Goal: Transaction & Acquisition: Book appointment/travel/reservation

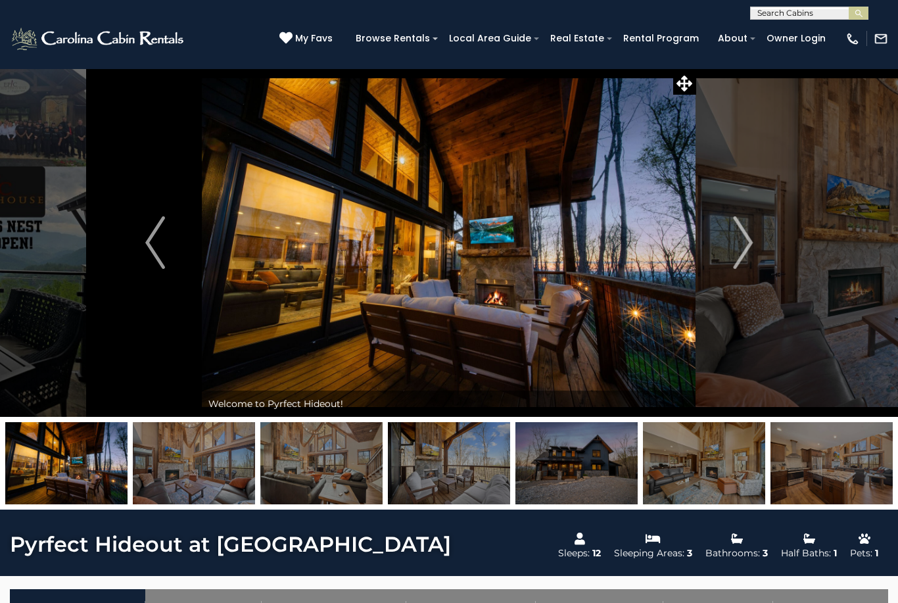
click at [738, 253] on img "Next" at bounding box center [743, 242] width 20 height 53
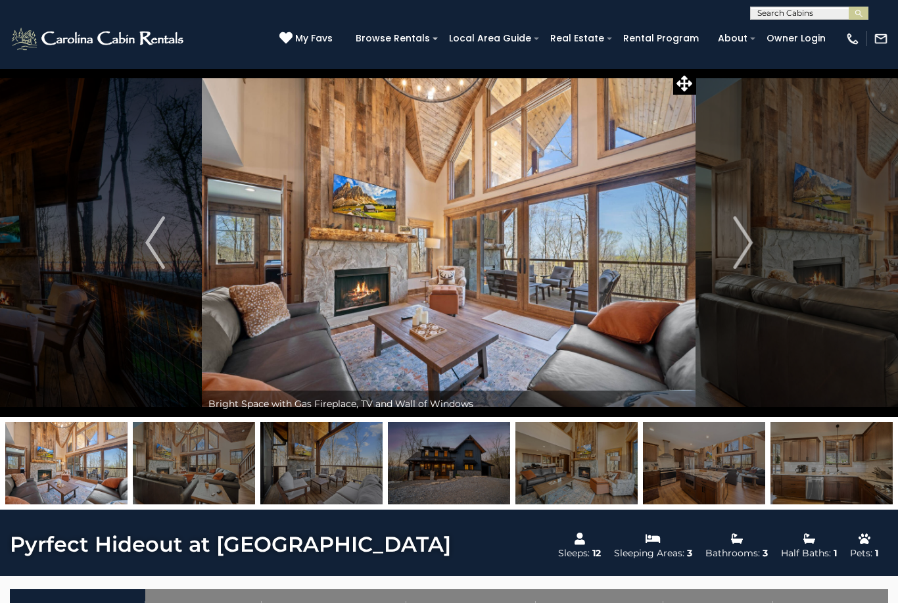
click at [750, 258] on img "Next" at bounding box center [743, 242] width 20 height 53
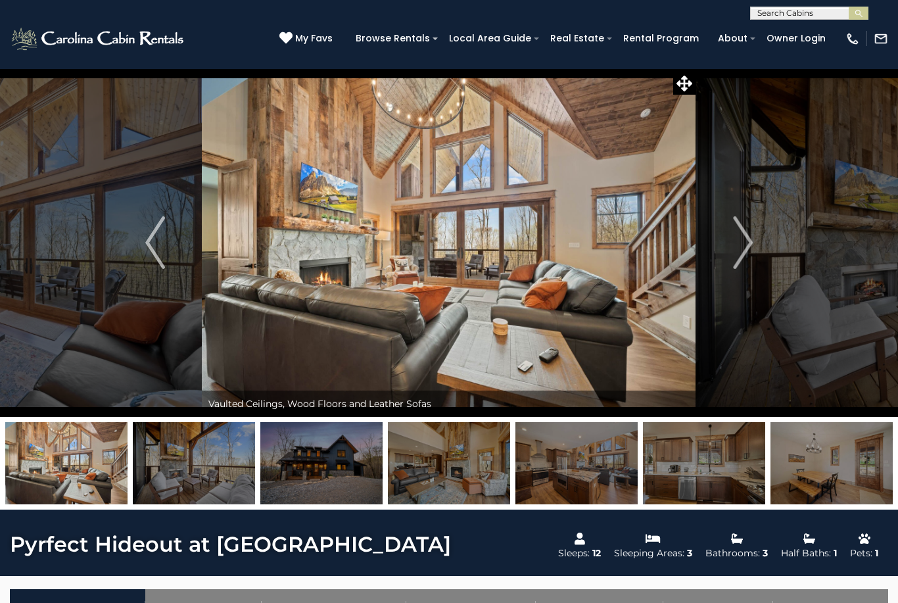
click at [748, 249] on img "Next" at bounding box center [743, 242] width 20 height 53
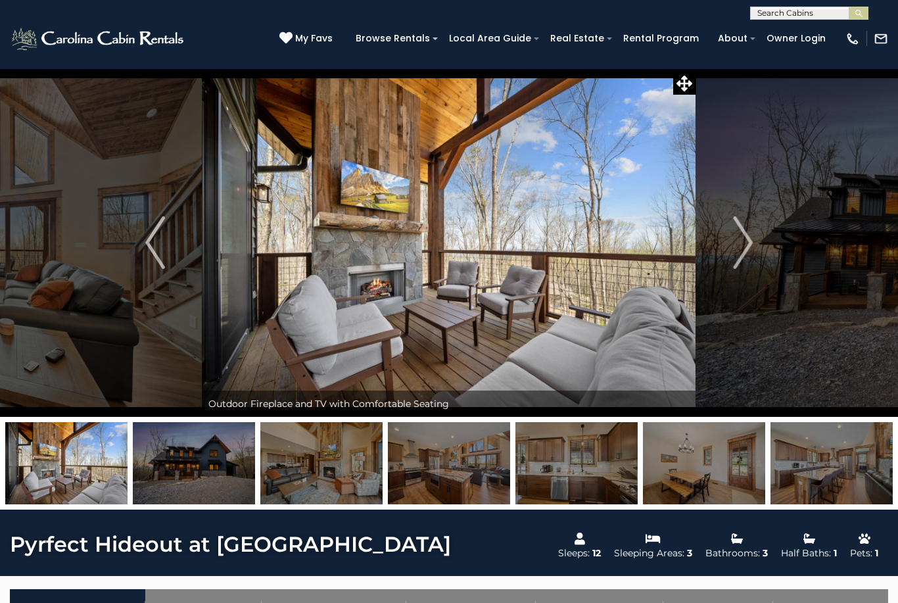
click at [748, 250] on img "Next" at bounding box center [743, 242] width 20 height 53
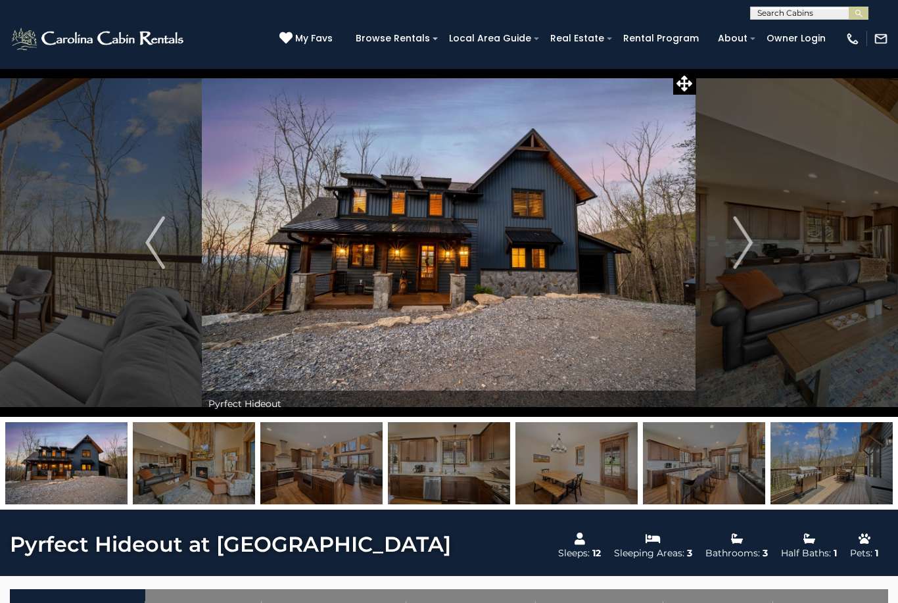
click at [743, 244] on img "Next" at bounding box center [743, 242] width 20 height 53
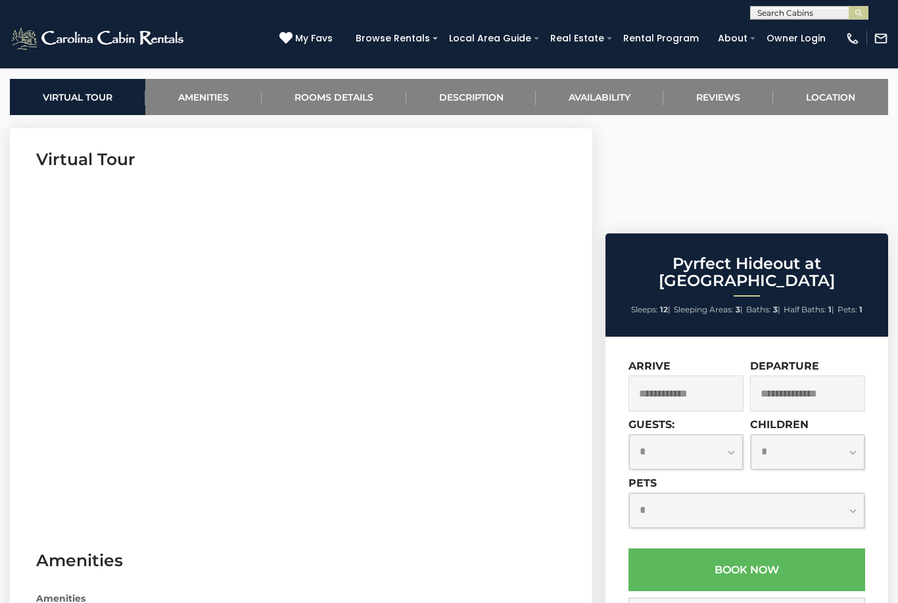
scroll to position [510, 0]
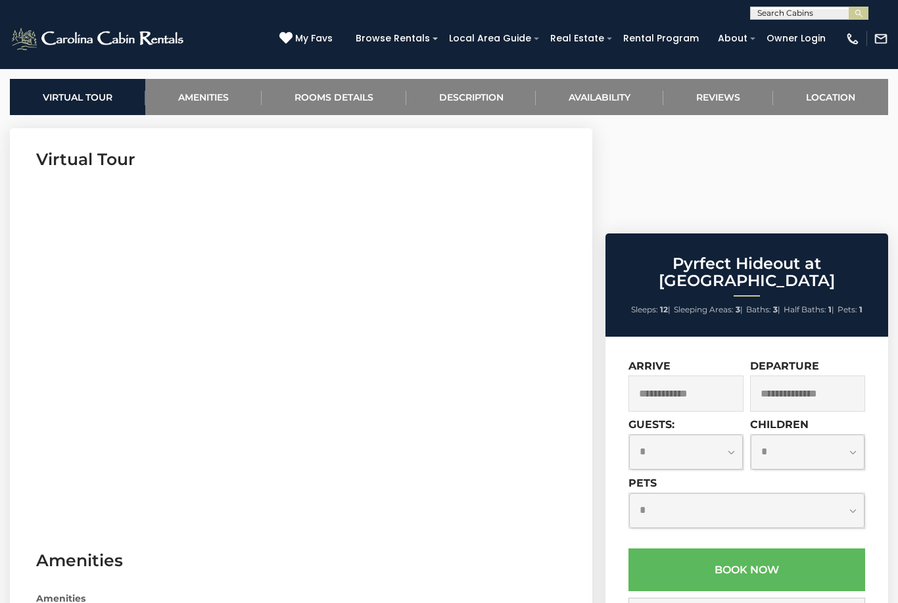
click at [697, 375] on input "text" at bounding box center [685, 393] width 115 height 36
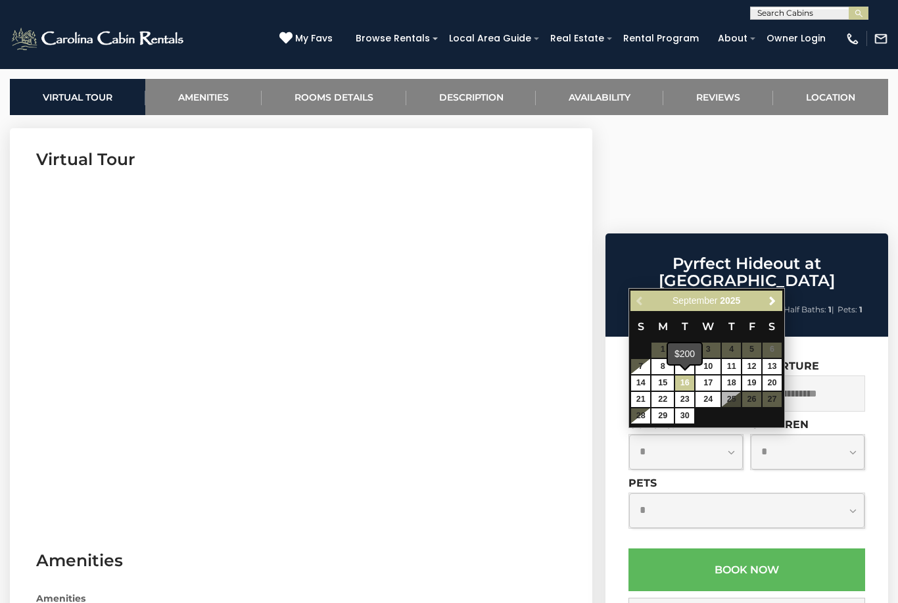
click at [687, 382] on link "16" at bounding box center [684, 382] width 19 height 15
type input "**********"
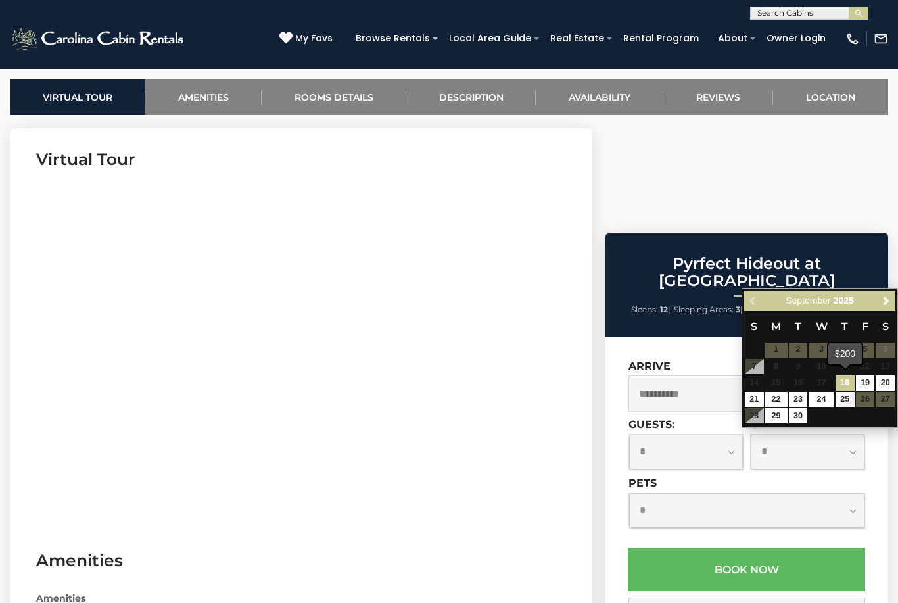
click at [847, 379] on link "18" at bounding box center [844, 382] width 19 height 15
type input "**********"
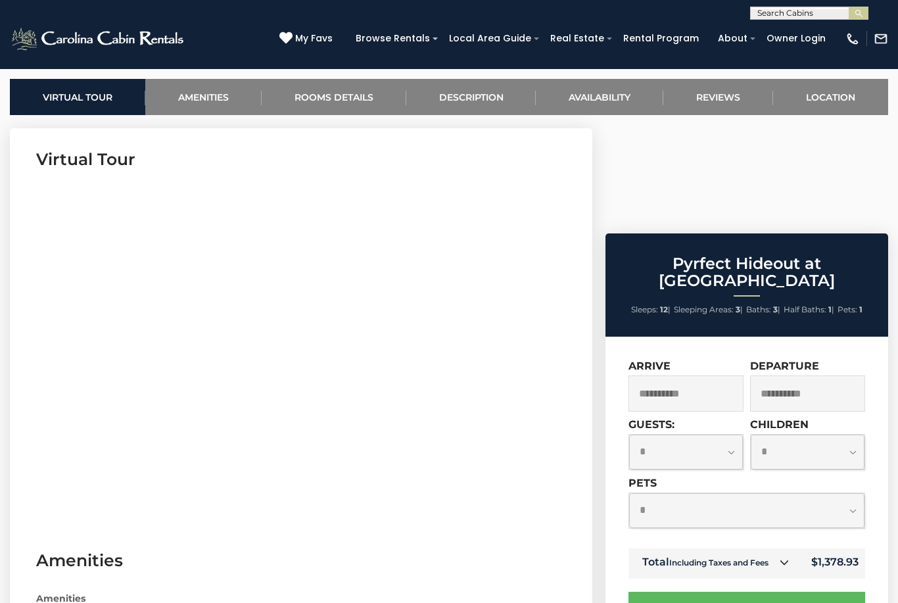
click at [737, 434] on select "**********" at bounding box center [686, 451] width 114 height 35
select select "*"
click at [312, 35] on link "My Favs" at bounding box center [307, 39] width 57 height 14
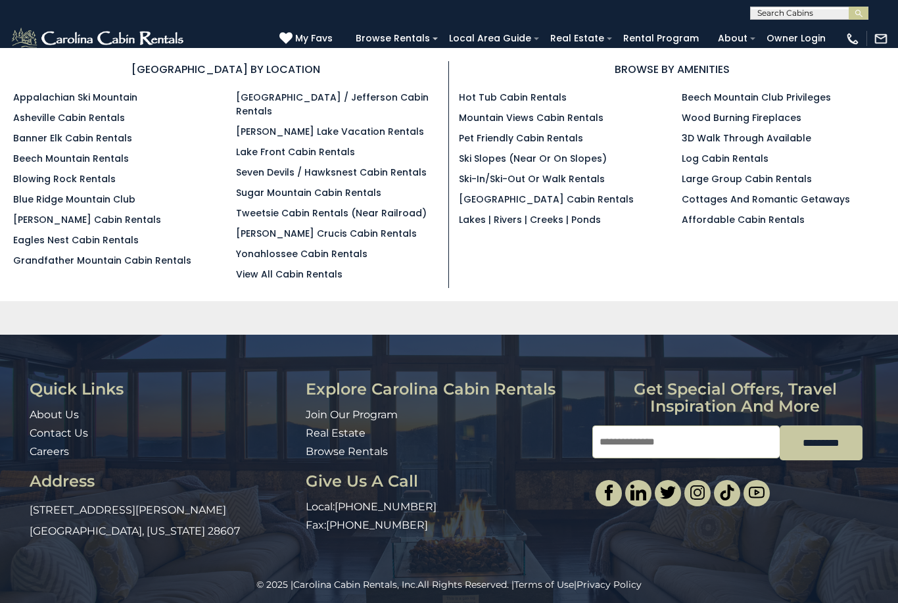
click at [94, 185] on link "Blowing Rock Rentals" at bounding box center [64, 178] width 103 height 13
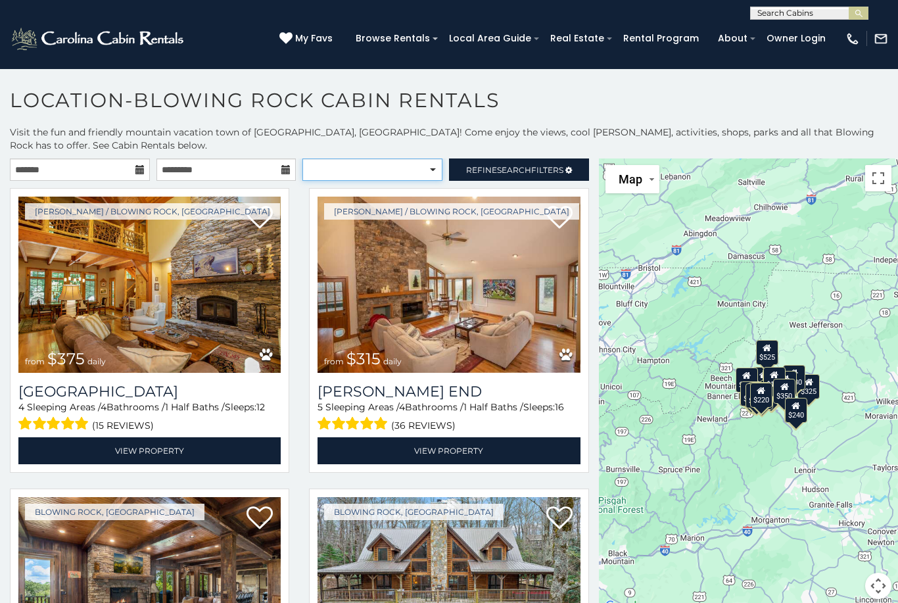
click at [428, 168] on select "**********" at bounding box center [372, 169] width 140 height 22
select select "**********"
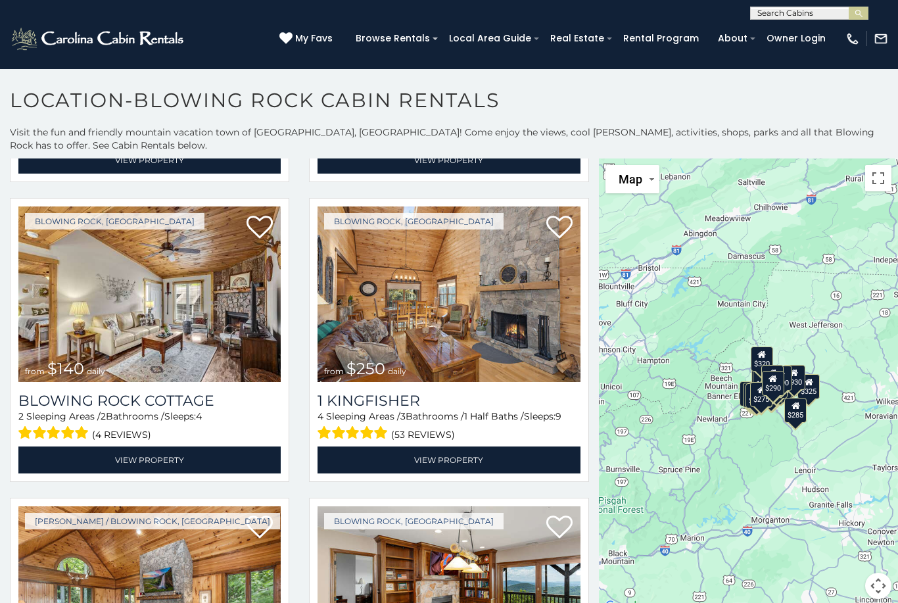
scroll to position [1190, 0]
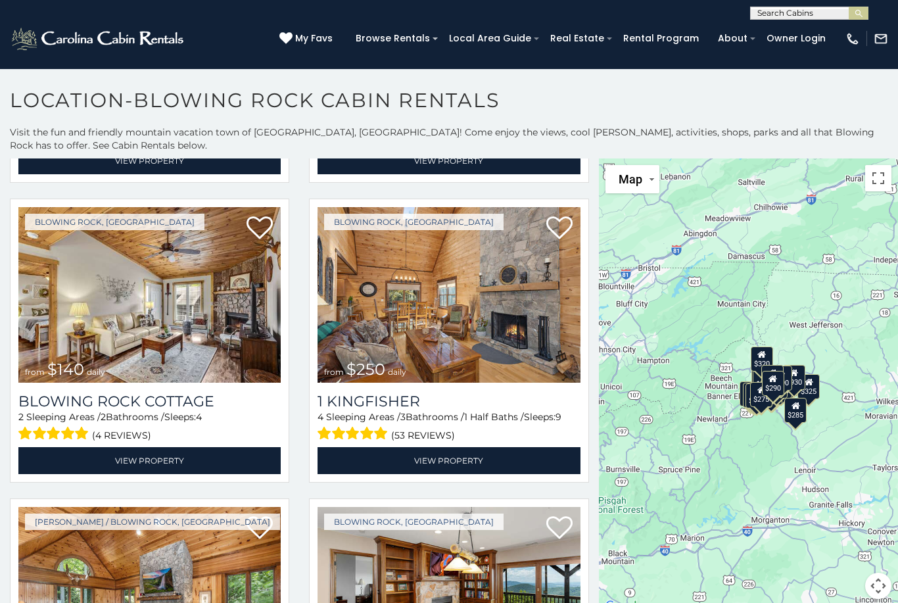
click at [168, 407] on h3 "Blowing Rock Cottage" at bounding box center [149, 401] width 262 height 18
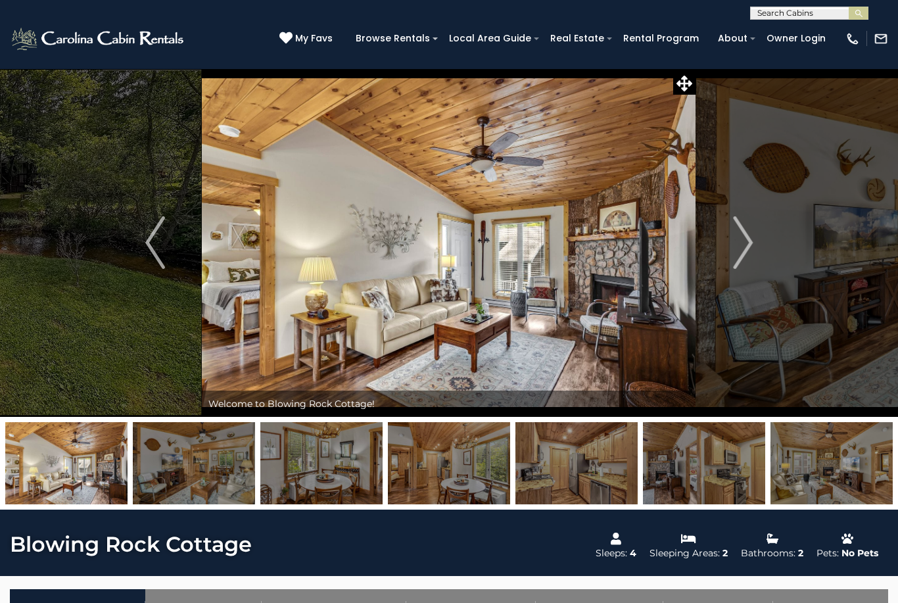
click at [741, 242] on img "Next" at bounding box center [743, 242] width 20 height 53
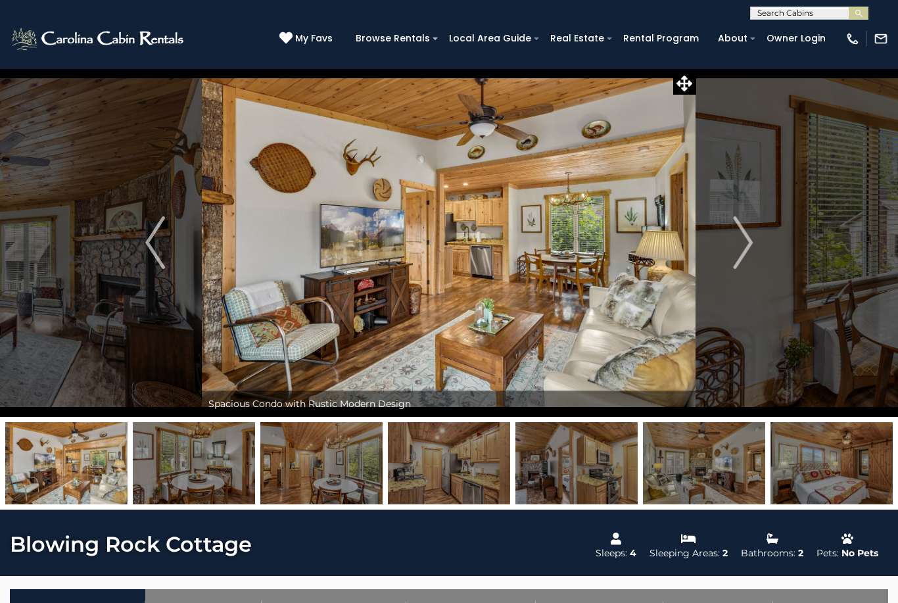
click at [741, 247] on img "Next" at bounding box center [743, 242] width 20 height 53
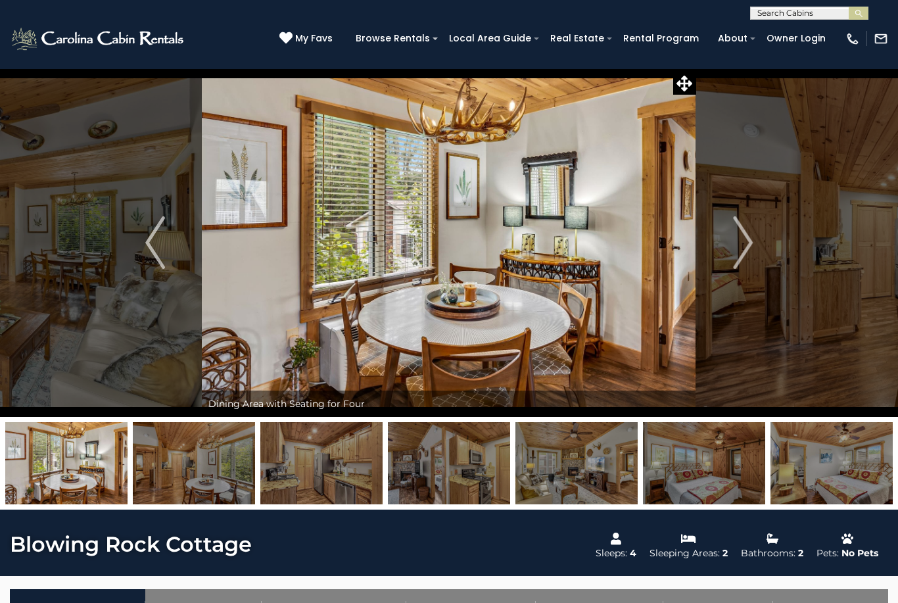
click at [739, 249] on img "Next" at bounding box center [743, 242] width 20 height 53
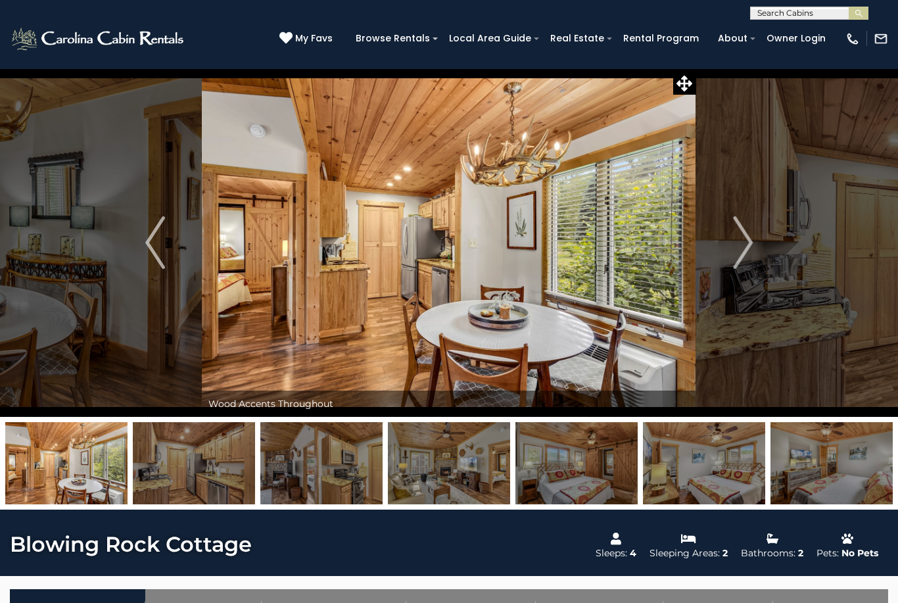
click at [742, 250] on img "Next" at bounding box center [743, 242] width 20 height 53
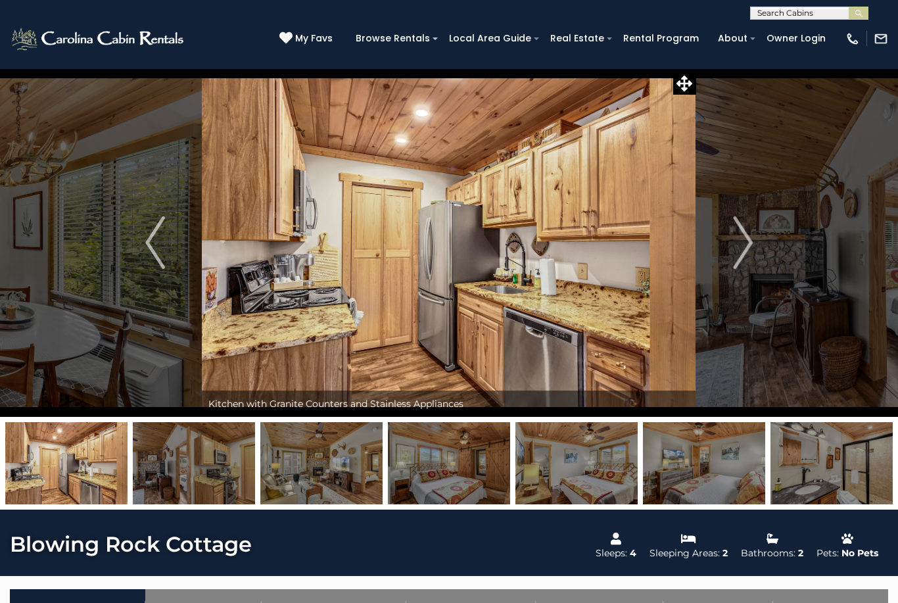
click at [745, 248] on img "Next" at bounding box center [743, 242] width 20 height 53
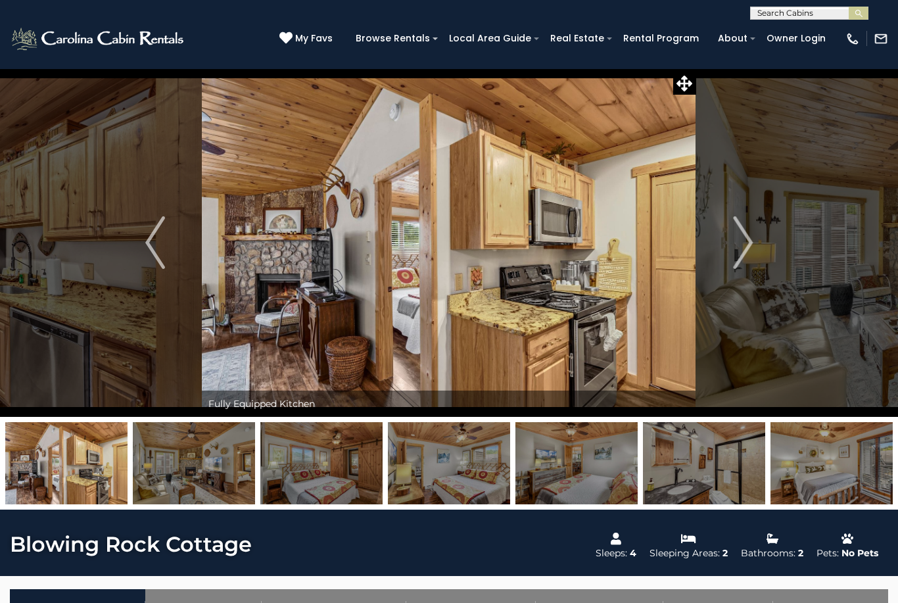
click at [744, 250] on img "Next" at bounding box center [743, 242] width 20 height 53
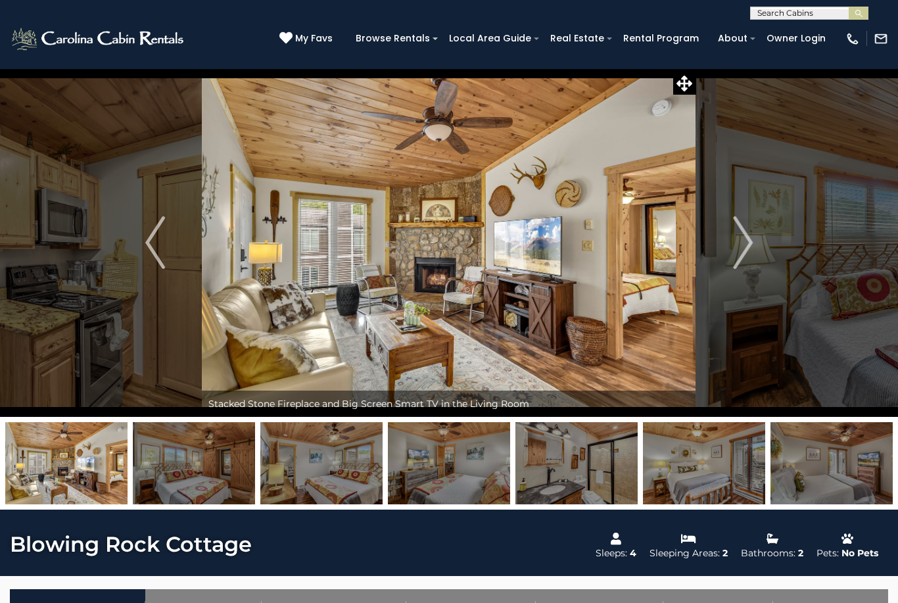
click at [746, 250] on img "Next" at bounding box center [743, 242] width 20 height 53
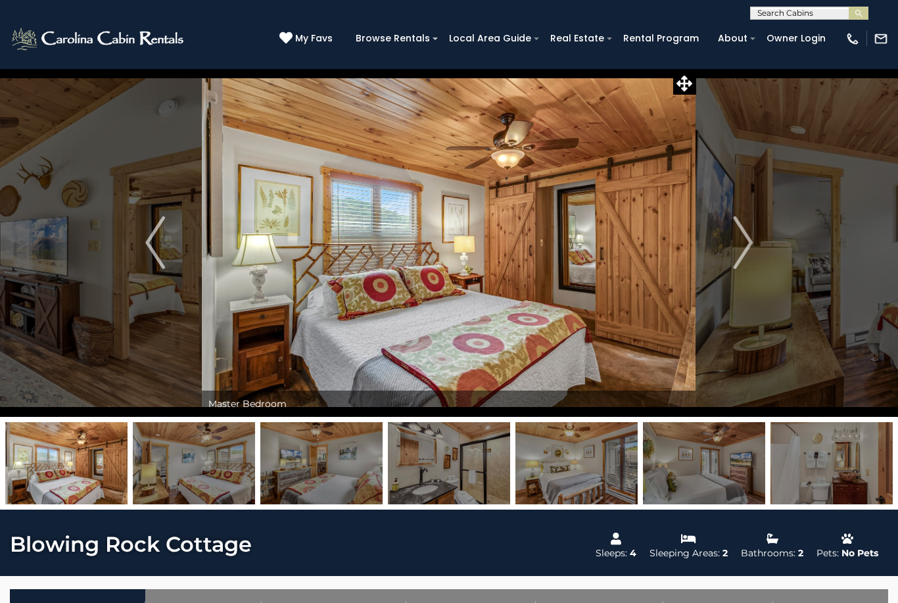
click at [741, 246] on img "Next" at bounding box center [743, 242] width 20 height 53
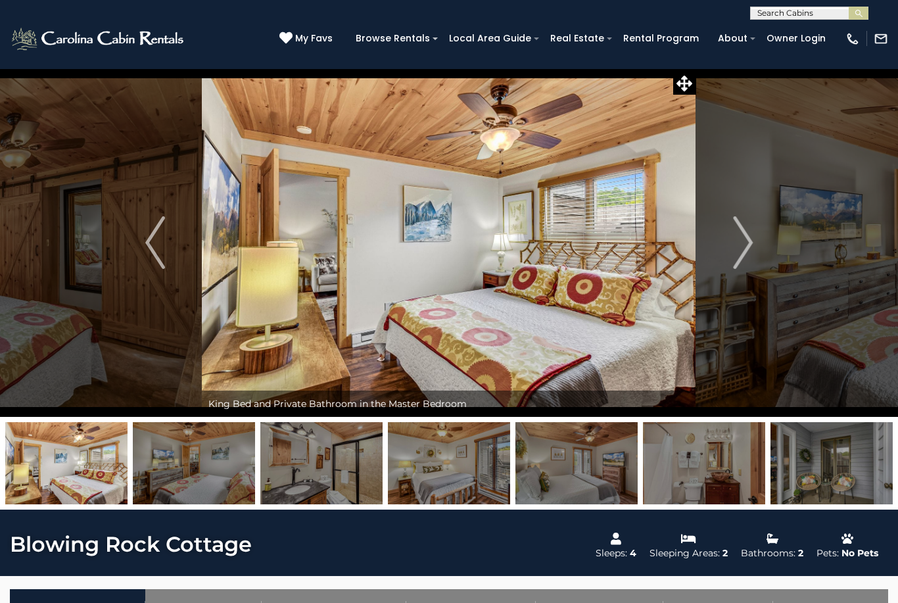
click at [738, 246] on img "Next" at bounding box center [743, 242] width 20 height 53
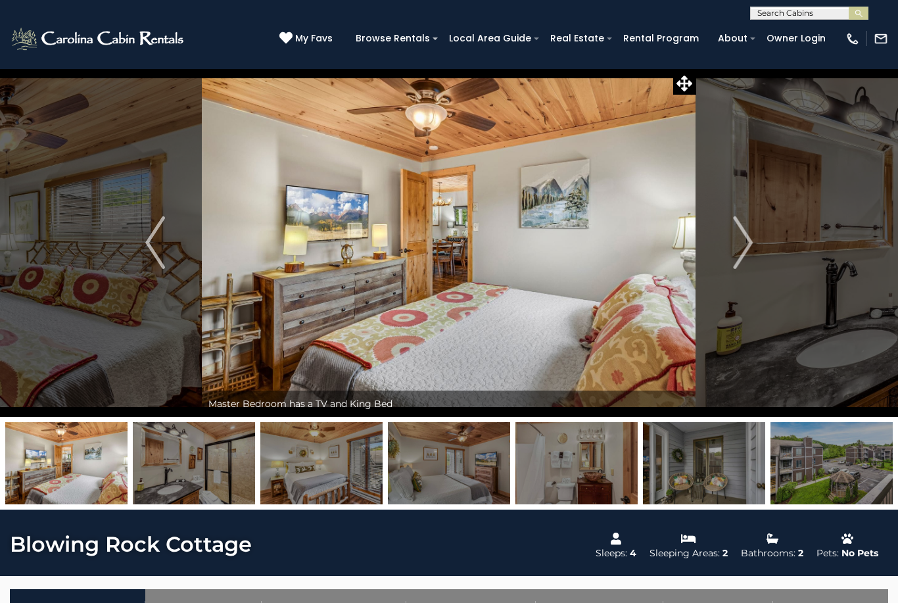
click at [737, 242] on img "Next" at bounding box center [743, 242] width 20 height 53
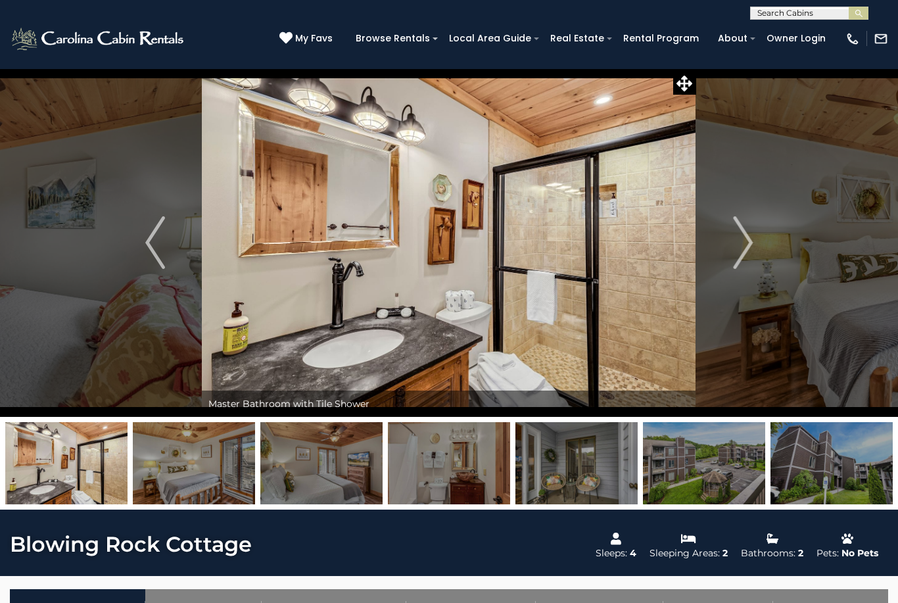
click at [736, 243] on img "Next" at bounding box center [743, 242] width 20 height 53
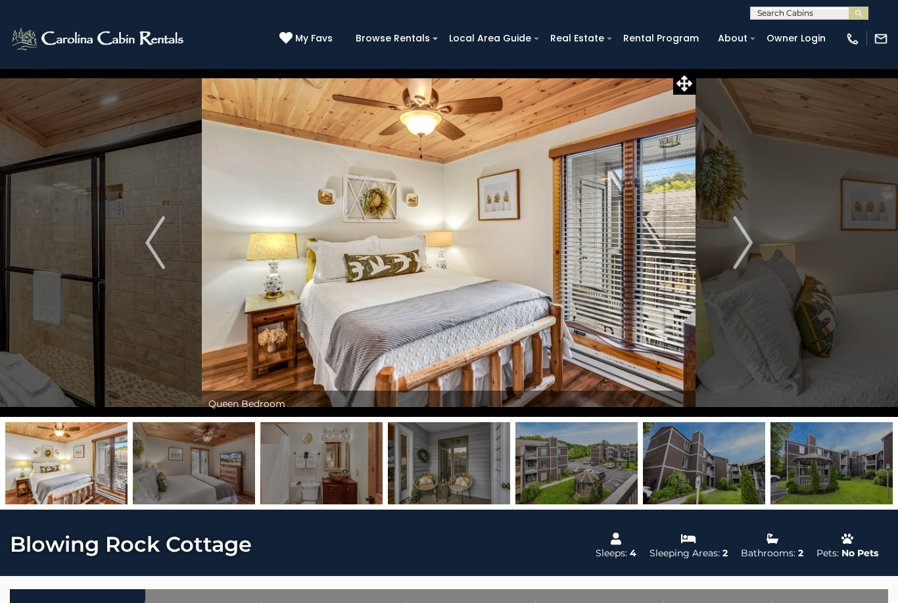
click at [737, 248] on img "Next" at bounding box center [743, 242] width 20 height 53
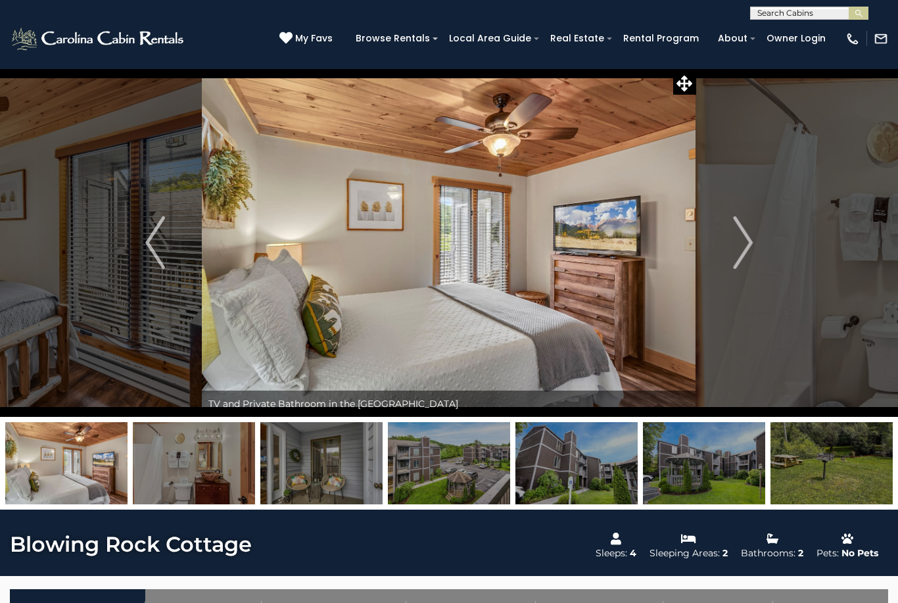
click at [731, 241] on button "Next" at bounding box center [742, 242] width 93 height 348
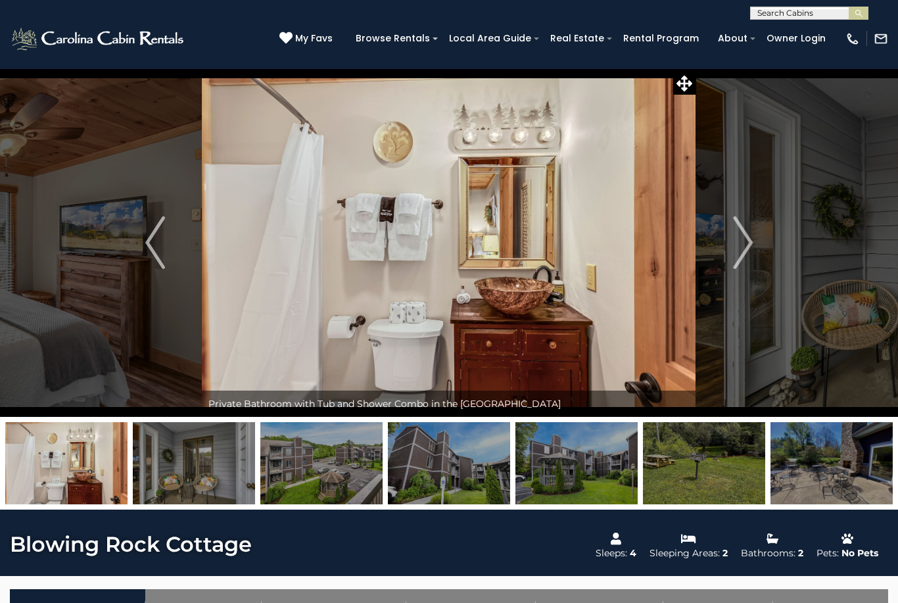
click at [730, 248] on button "Next" at bounding box center [742, 242] width 93 height 348
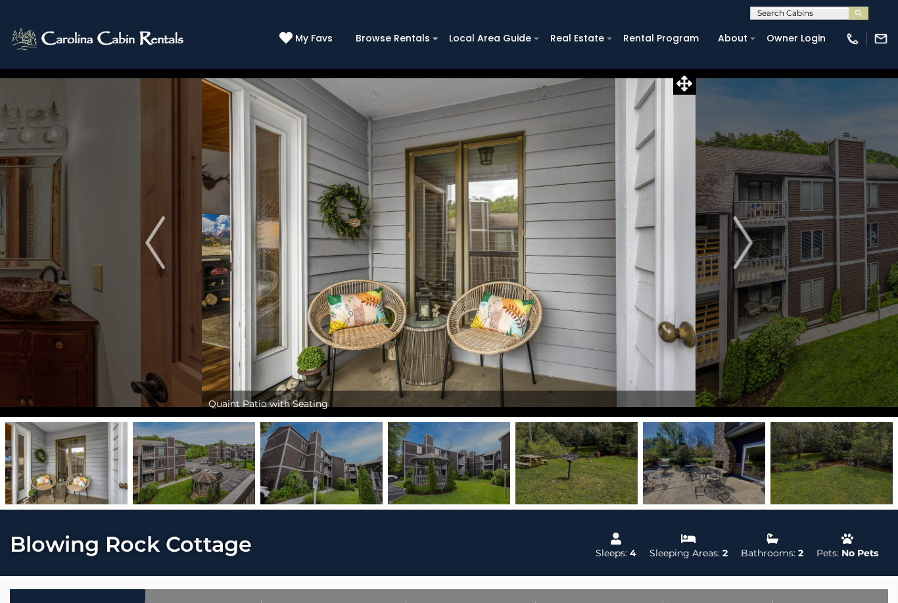
click at [735, 248] on img "Next" at bounding box center [743, 242] width 20 height 53
